Goal: Task Accomplishment & Management: Use online tool/utility

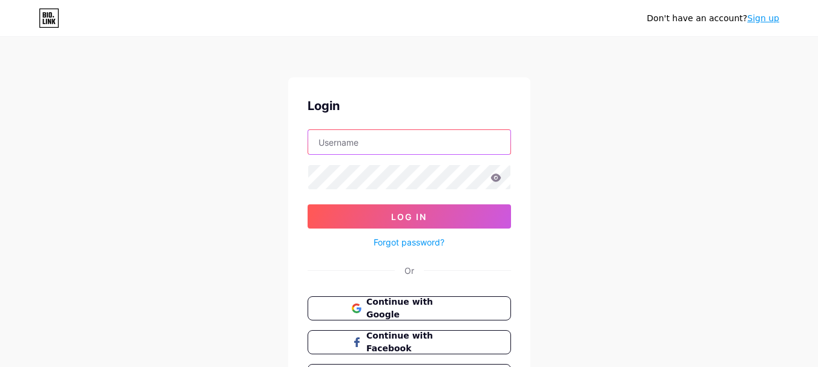
click at [365, 135] on input "text" at bounding box center [409, 142] width 202 height 24
paste input "[EMAIL_ADDRESS][DOMAIN_NAME]"
type input "[EMAIL_ADDRESS][DOMAIN_NAME]"
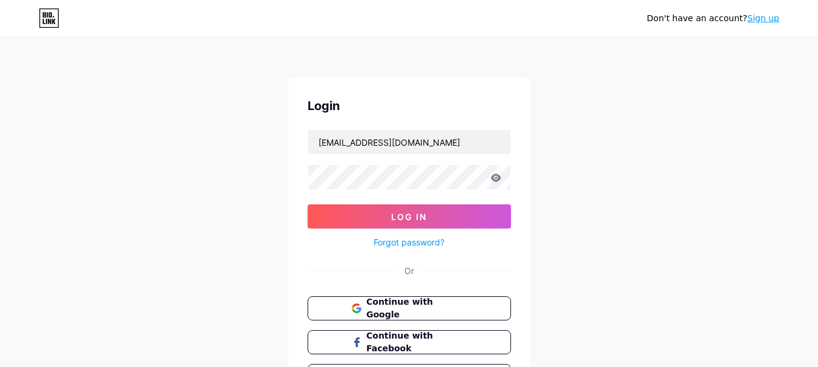
click at [379, 114] on div "Login" at bounding box center [408, 106] width 203 height 18
click at [442, 114] on div "Login" at bounding box center [408, 106] width 203 height 18
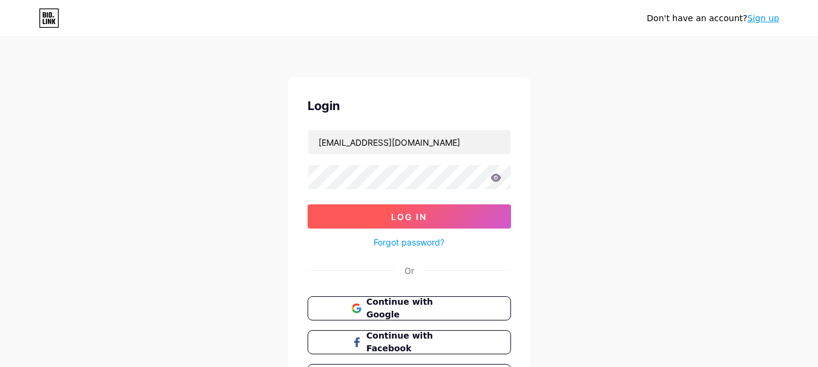
click at [428, 213] on button "Log In" at bounding box center [408, 217] width 203 height 24
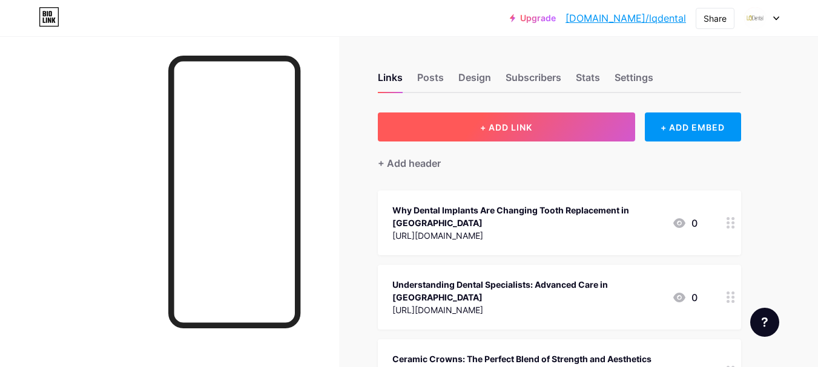
click at [527, 125] on span "+ ADD LINK" at bounding box center [506, 127] width 52 height 10
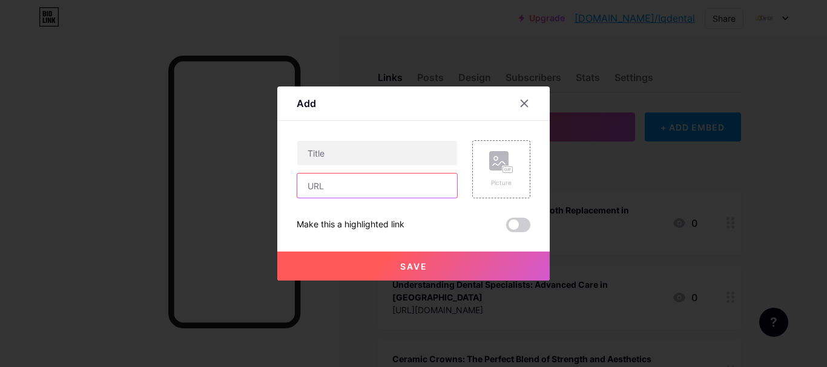
click at [353, 185] on input "text" at bounding box center [377, 186] width 160 height 24
paste input "[URL][DOMAIN_NAME]"
type input "[URL][DOMAIN_NAME]"
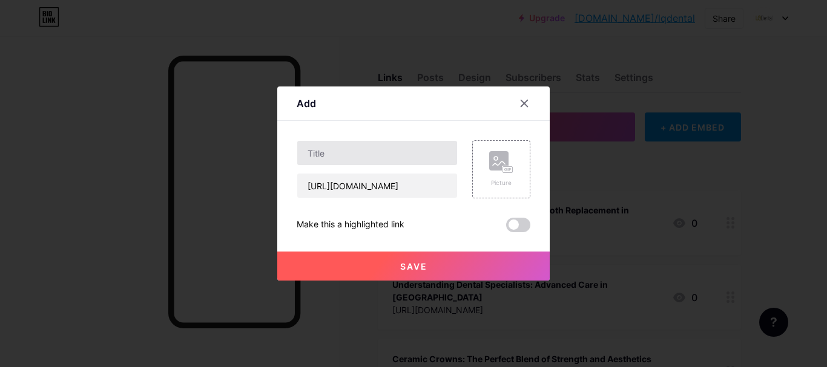
scroll to position [0, 0]
click at [382, 148] on input "text" at bounding box center [377, 153] width 160 height 24
paste input "Dental Surgeons and Specialists: Roles Explained"
type input "Dental Surgeons and Specialists: Roles Explained"
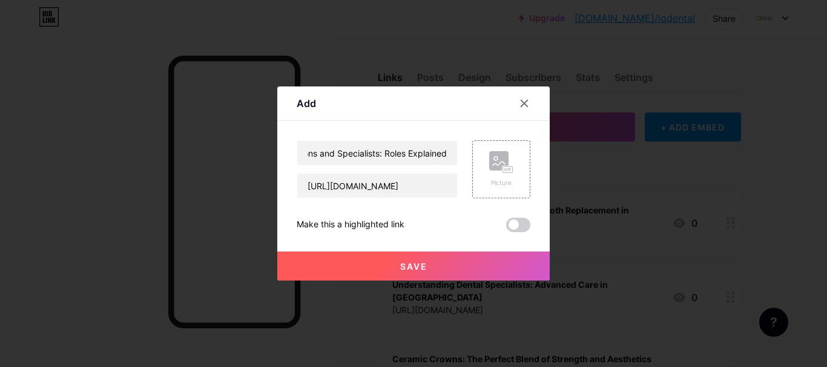
scroll to position [0, 0]
click at [388, 263] on button "Save" at bounding box center [413, 266] width 272 height 29
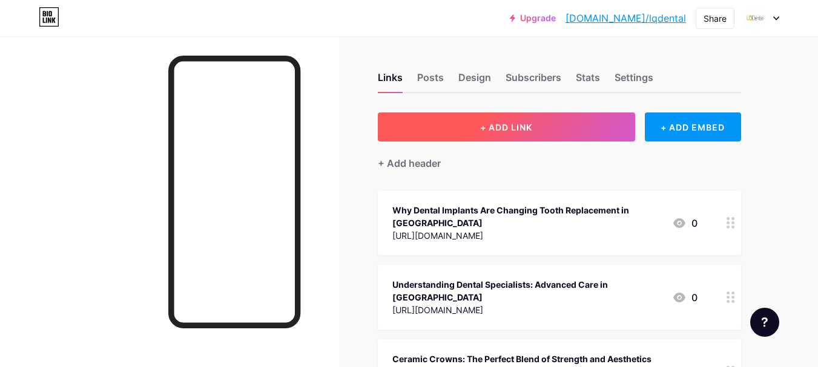
click at [485, 126] on span "+ ADD LINK" at bounding box center [506, 127] width 52 height 10
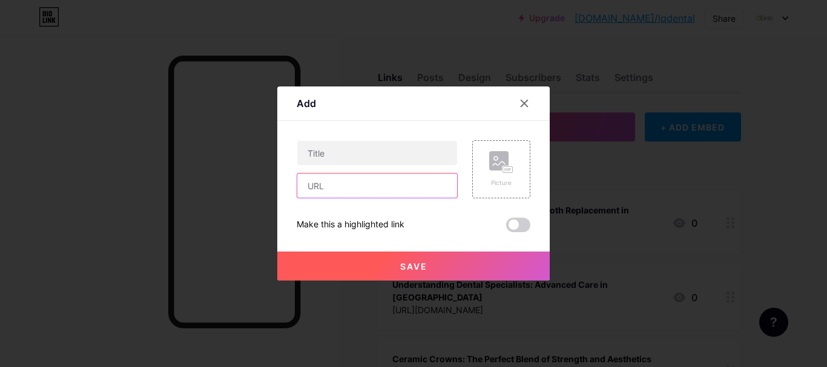
click at [350, 175] on input "text" at bounding box center [377, 186] width 160 height 24
paste input "[URL][DOMAIN_NAME]"
type input "[URL][DOMAIN_NAME]"
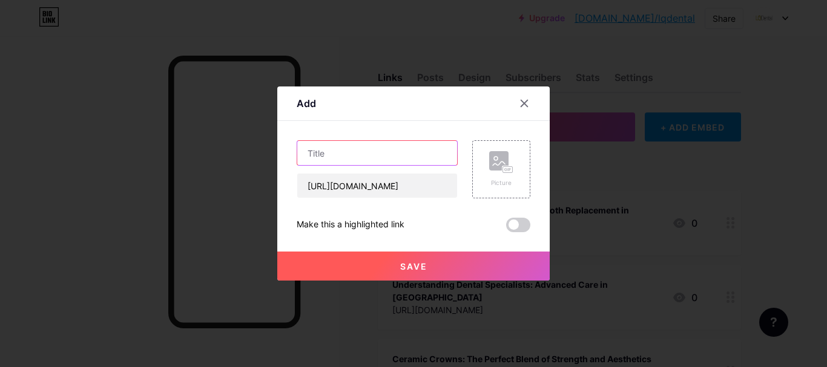
scroll to position [0, 0]
click at [353, 142] on input "text" at bounding box center [377, 153] width 160 height 24
paste input "Dental Implants: Who Can Benefit from Them?"
type input "Dental Implants: Who Can Benefit from Them?"
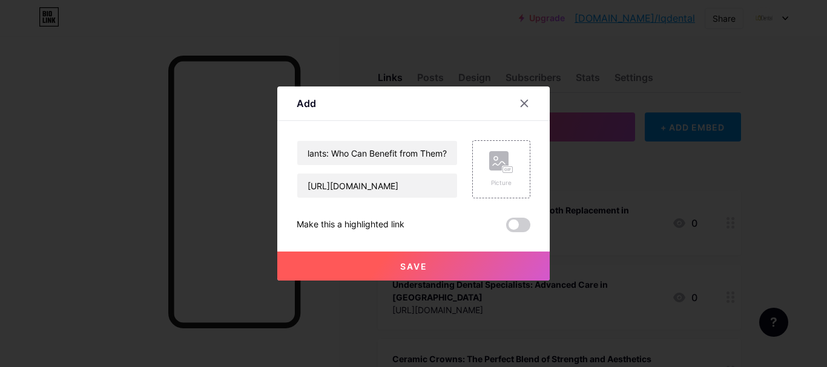
scroll to position [0, 0]
click at [412, 261] on span "Save" at bounding box center [413, 266] width 27 height 10
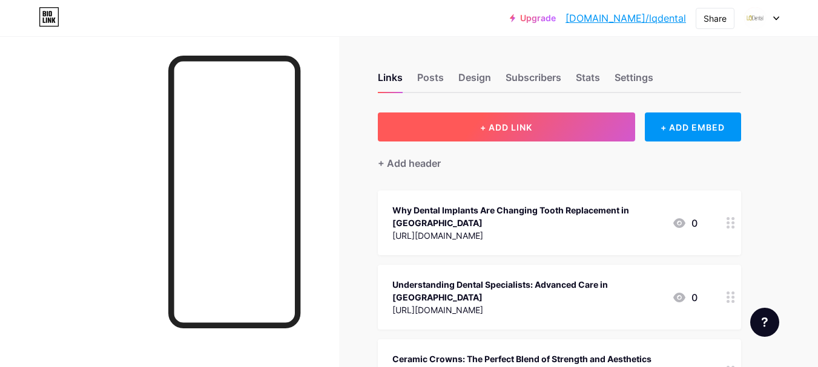
click at [530, 119] on button "+ ADD LINK" at bounding box center [506, 127] width 257 height 29
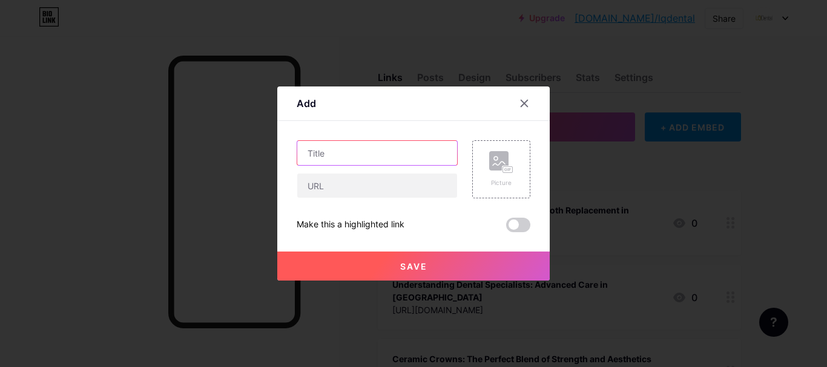
click at [399, 154] on input "text" at bounding box center [377, 153] width 160 height 24
paste input "Dental Implants: Who Can Benefit from Them?"
type input "Dental Implants: Who Can Benefit from Them?"
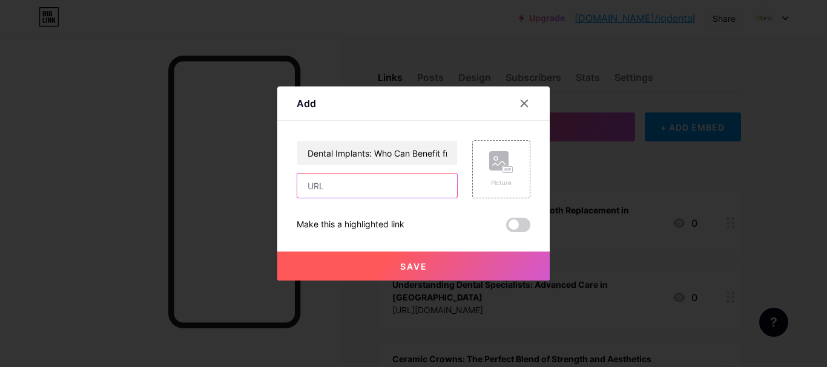
click at [422, 189] on input "text" at bounding box center [377, 186] width 160 height 24
paste input "Dental Implants: Who Can Benefit from Them?"
type input "Dental Implants: Who Can Benefit from Them?"
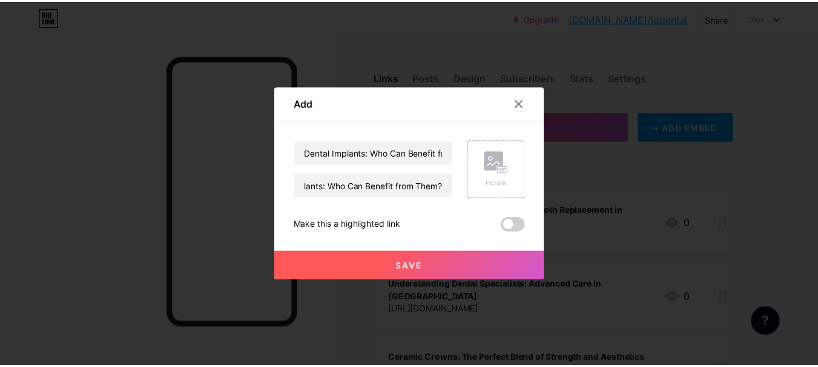
scroll to position [0, 0]
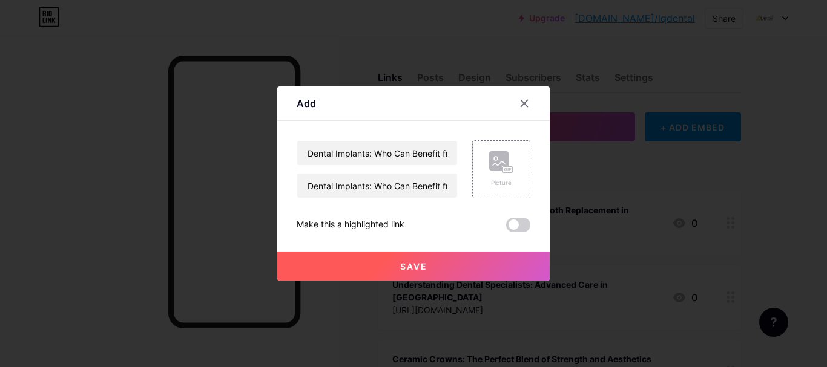
click at [428, 268] on button "Save" at bounding box center [413, 266] width 272 height 29
